Goal: Information Seeking & Learning: Find specific page/section

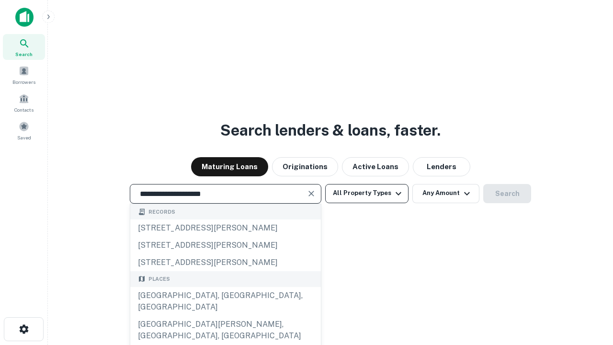
click at [225, 316] on div "[GEOGRAPHIC_DATA], [GEOGRAPHIC_DATA], [GEOGRAPHIC_DATA]" at bounding box center [225, 301] width 191 height 29
click at [367, 193] on button "All Property Types" at bounding box center [366, 193] width 83 height 19
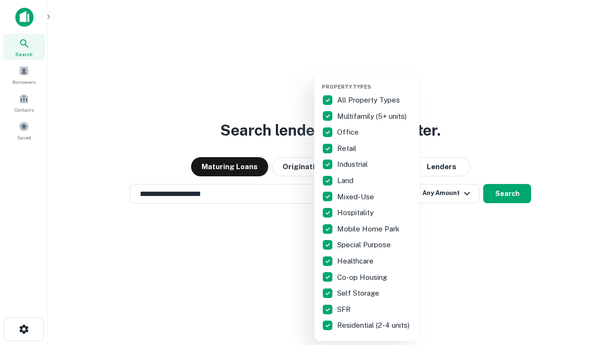
type input "**********"
click at [374, 80] on button "button" at bounding box center [374, 80] width 105 height 0
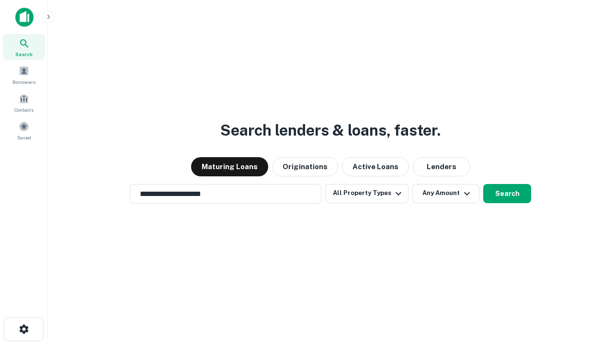
scroll to position [15, 0]
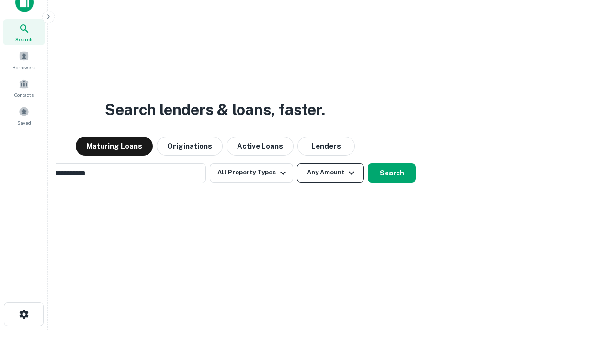
click at [297, 163] on button "Any Amount" at bounding box center [330, 172] width 67 height 19
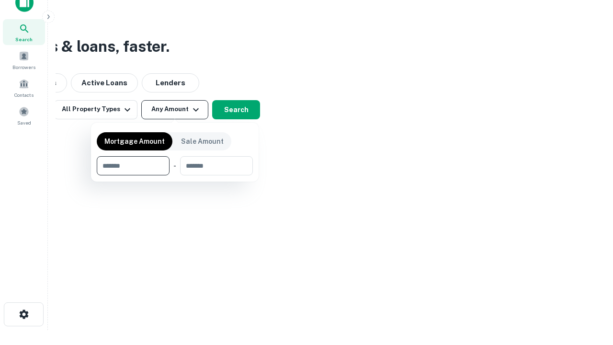
scroll to position [15, 0]
type input "*******"
click at [175, 175] on button "button" at bounding box center [175, 175] width 156 height 0
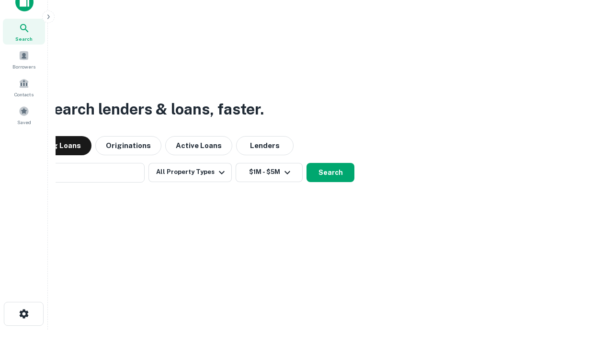
scroll to position [15, 0]
click at [306, 163] on button "Search" at bounding box center [330, 172] width 48 height 19
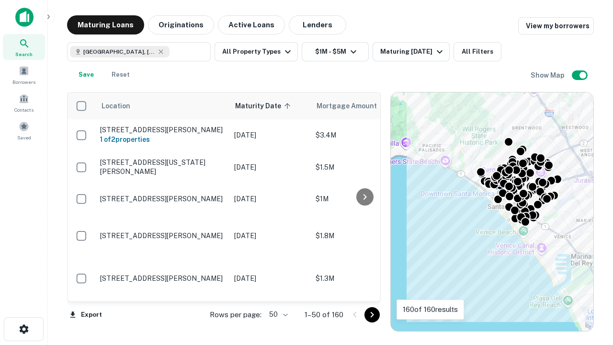
click at [277, 314] on body "Search Borrowers Contacts Saved Maturing Loans Originations Active Loans Lender…" at bounding box center [306, 172] width 613 height 345
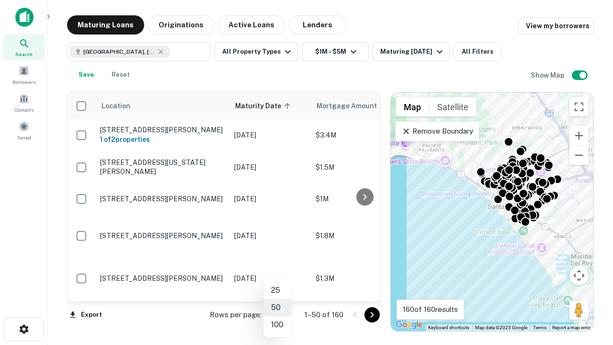
click at [277, 290] on li "25" at bounding box center [277, 290] width 28 height 17
